Goal: Information Seeking & Learning: Learn about a topic

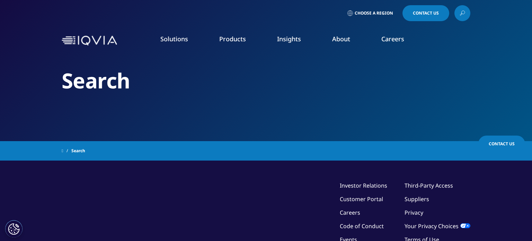
type input "oncology"
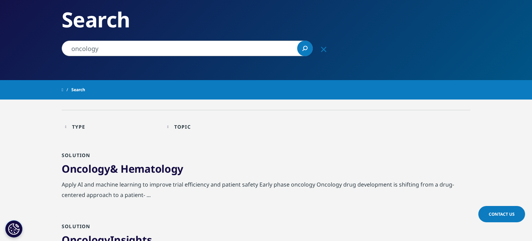
scroll to position [58, 0]
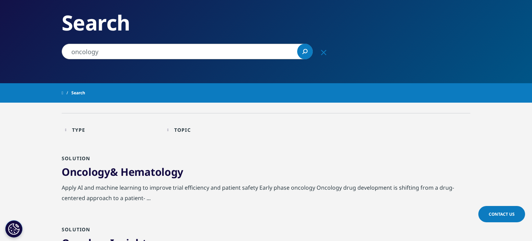
click at [119, 175] on link "Oncology & Hematology" at bounding box center [123, 172] width 122 height 14
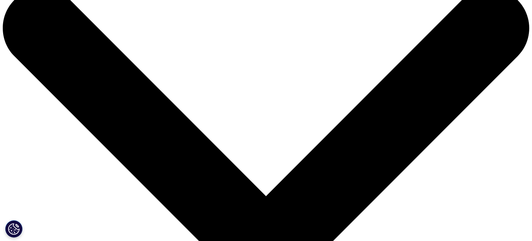
scroll to position [22, 0]
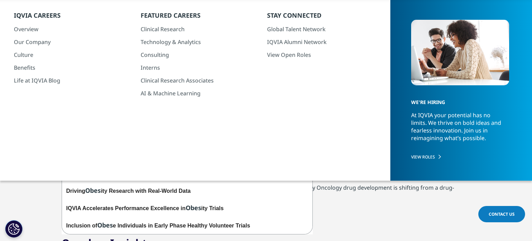
type input "obesity"
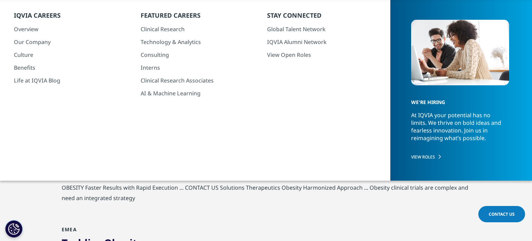
click at [86, 167] on span "Obesity" at bounding box center [81, 172] width 39 height 14
